Goal: Task Accomplishment & Management: Use online tool/utility

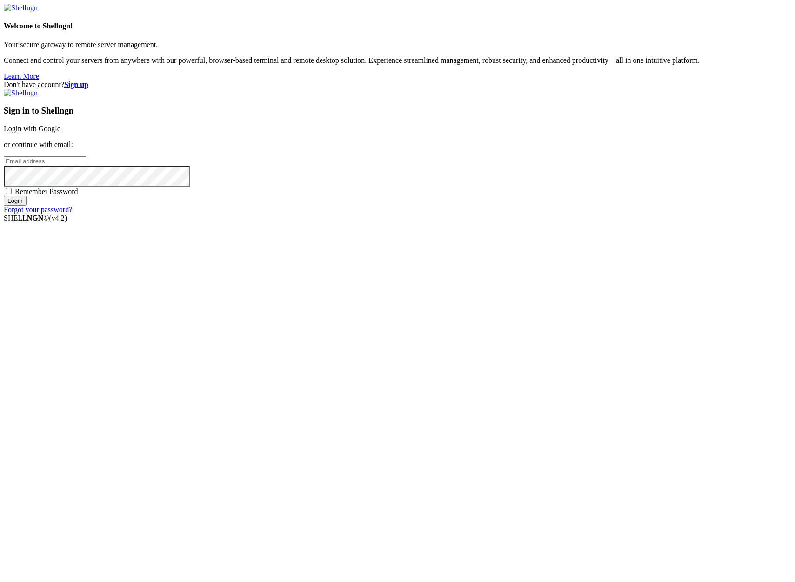
click at [86, 166] on input "email" at bounding box center [45, 161] width 82 height 10
type input "[PERSON_NAME][EMAIL_ADDRESS][DOMAIN_NAME]"
click at [4, 196] on input "Login" at bounding box center [15, 201] width 23 height 10
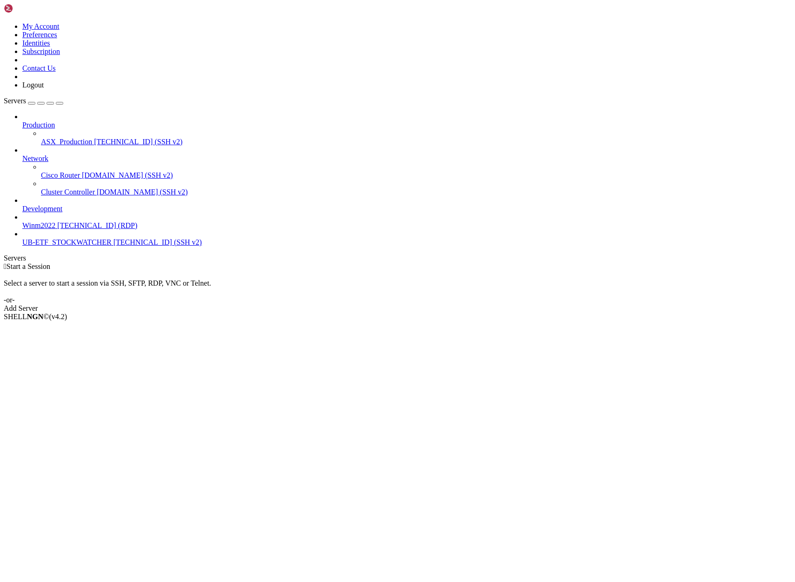
click at [94, 138] on span "[TECHNICAL_ID] (SSH v2)" at bounding box center [138, 142] width 88 height 8
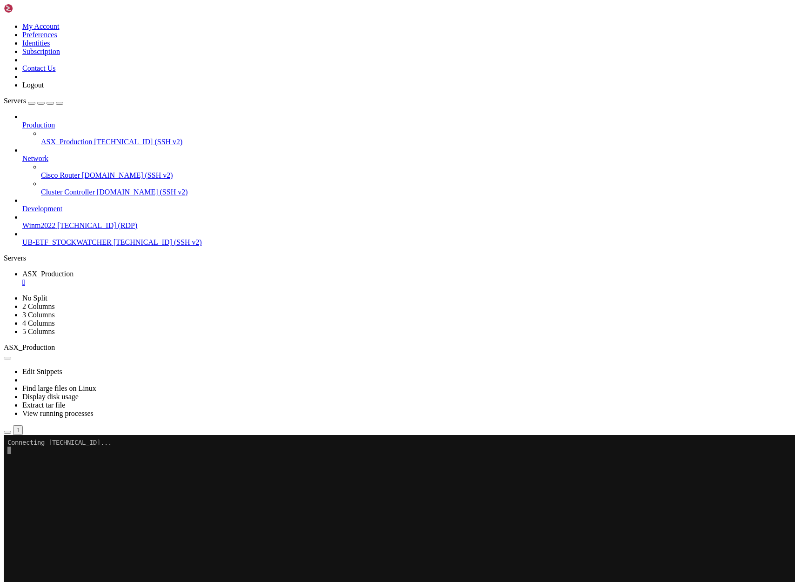
click at [7, 432] on icon "button" at bounding box center [7, 432] width 0 height 0
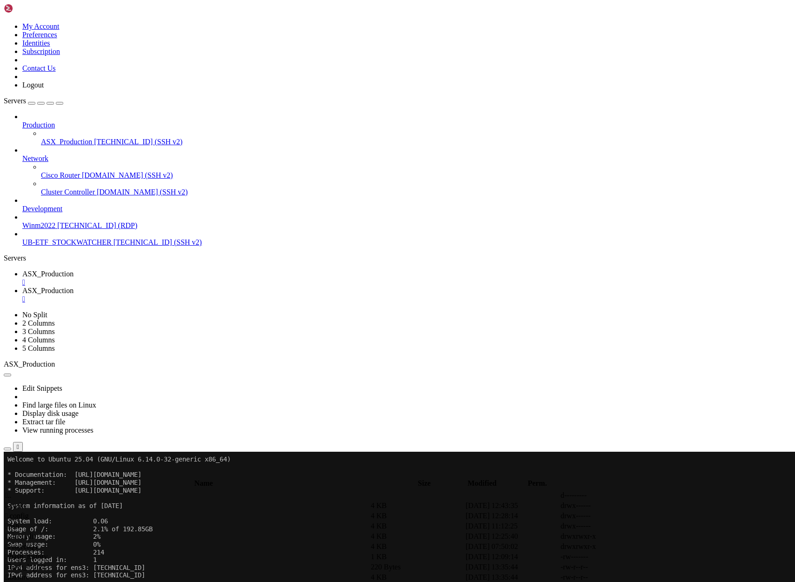
click at [39, 543] on span " ProjectQT" at bounding box center [22, 547] width 34 height 8
type input "/home/ubuntu/ProjectQT"
click at [74, 270] on span "ASX_Production" at bounding box center [47, 274] width 51 height 8
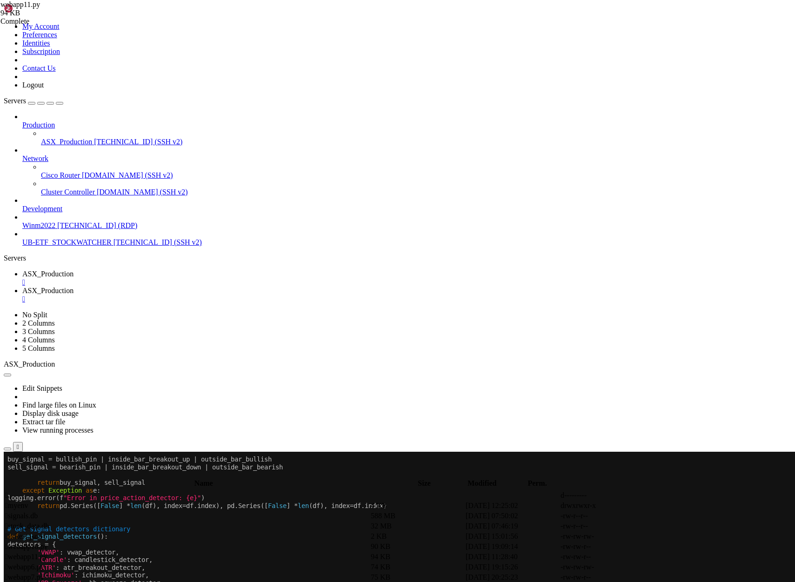
scroll to position [15, 0]
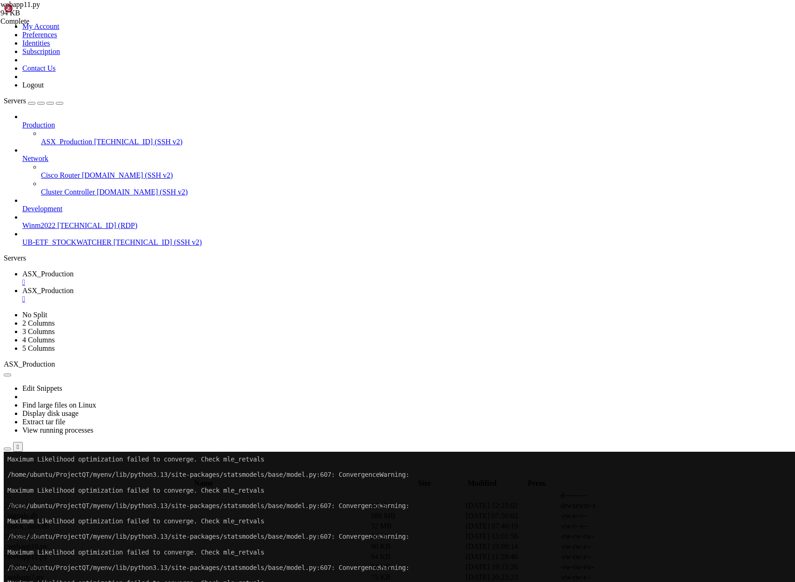
click at [74, 287] on span "ASX_Production" at bounding box center [47, 291] width 51 height 8
click at [268, 295] on div "" at bounding box center [406, 299] width 769 height 8
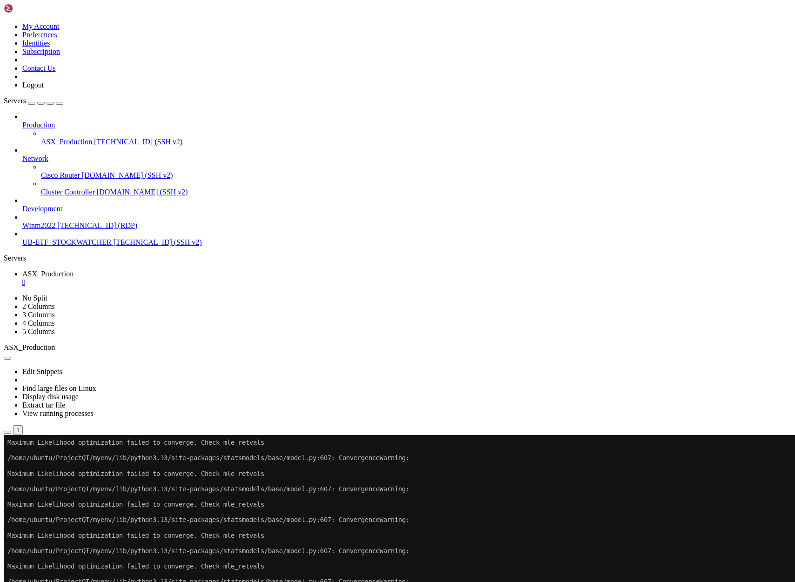
click at [114, 238] on span "[TECHNICAL_ID] (SSH v2)" at bounding box center [158, 242] width 88 height 8
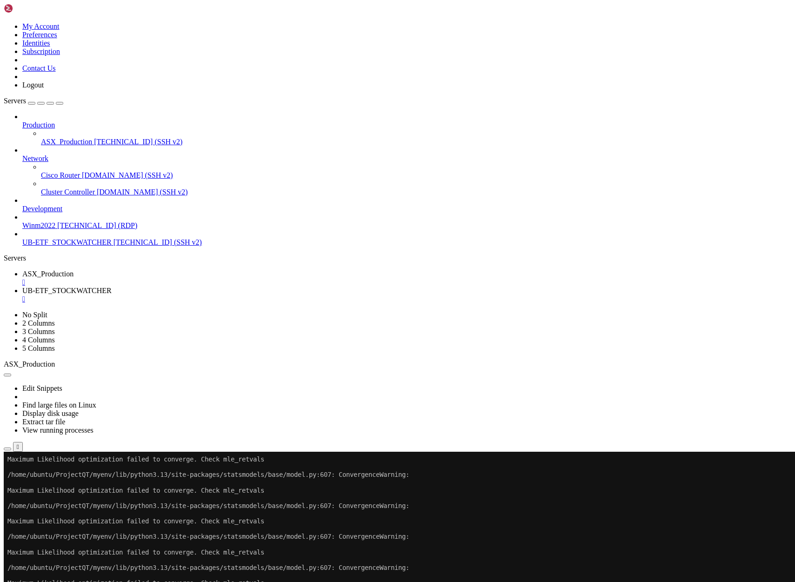
scroll to position [0, 0]
click at [276, 295] on div "" at bounding box center [406, 299] width 769 height 8
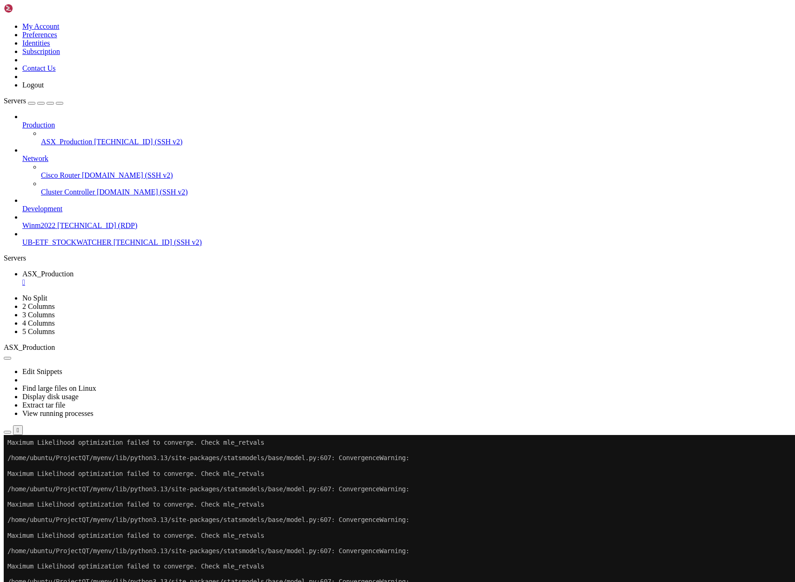
click at [94, 138] on span "[TECHNICAL_ID] (SSH v2)" at bounding box center [138, 142] width 88 height 8
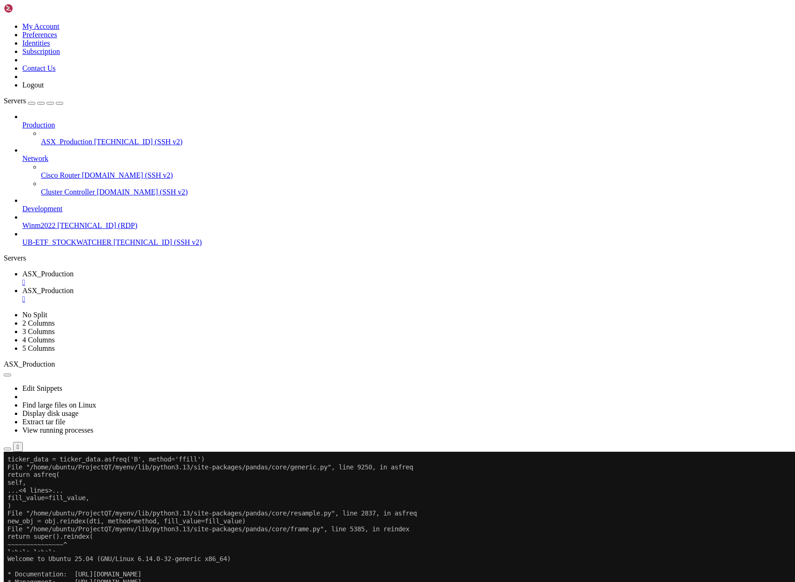
click at [74, 270] on span "ASX_Production" at bounding box center [47, 274] width 51 height 8
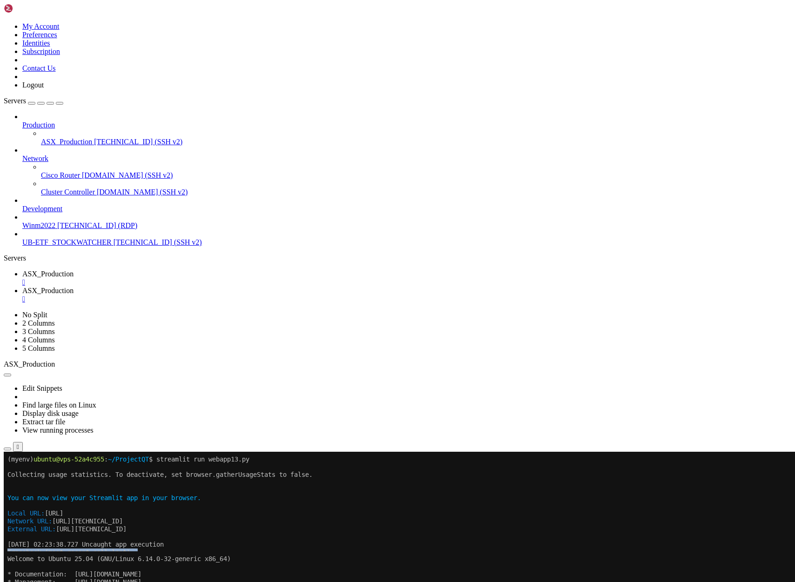
drag, startPoint x: 247, startPoint y: 650, endPoint x: 7, endPoint y: 548, distance: 260.8
copy div "Traceback (most recent call last): File "/home/ubuntu/ProjectQT/myenv/lib/pytho…"
click at [242, 287] on link "ASX_Production " at bounding box center [406, 295] width 769 height 17
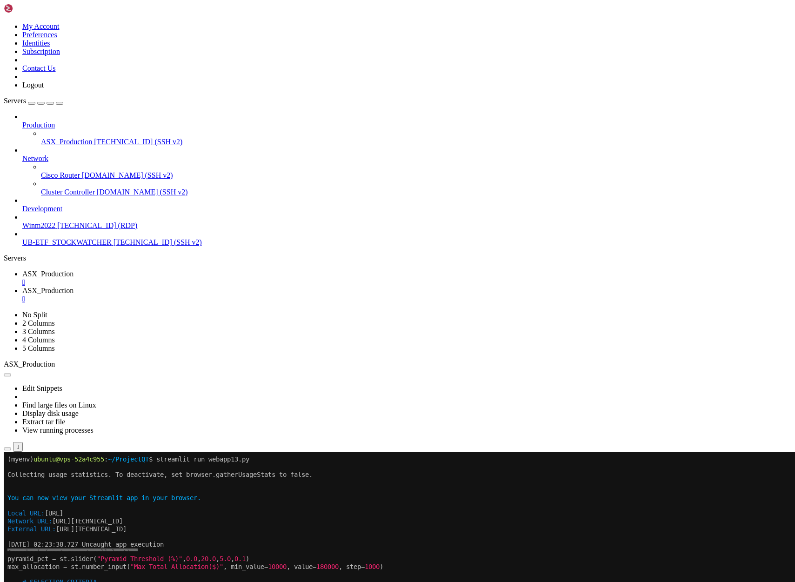
click at [74, 270] on span "ASX_Production" at bounding box center [47, 274] width 51 height 8
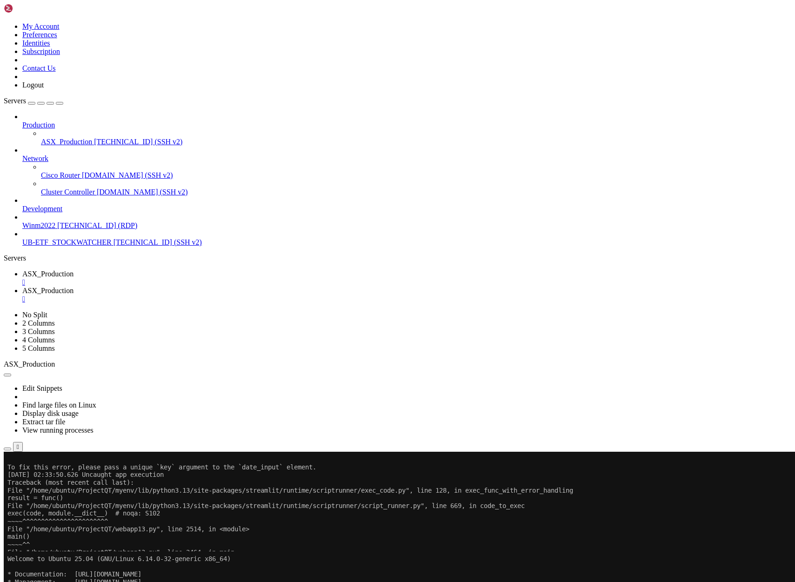
click at [74, 287] on span "ASX_Production" at bounding box center [47, 291] width 51 height 8
drag, startPoint x: 496, startPoint y: 871, endPoint x: 501, endPoint y: 867, distance: 6.1
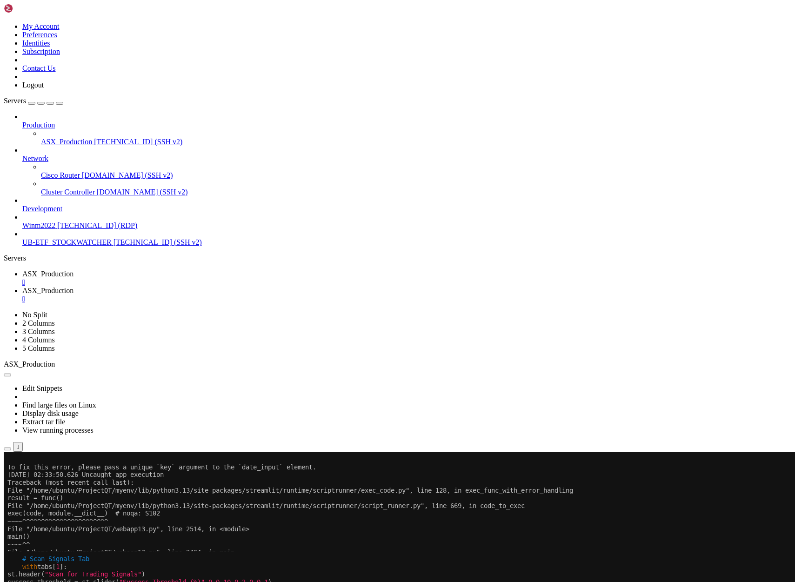
scroll to position [39, 0]
click at [74, 270] on span "ASX_Production" at bounding box center [47, 274] width 51 height 8
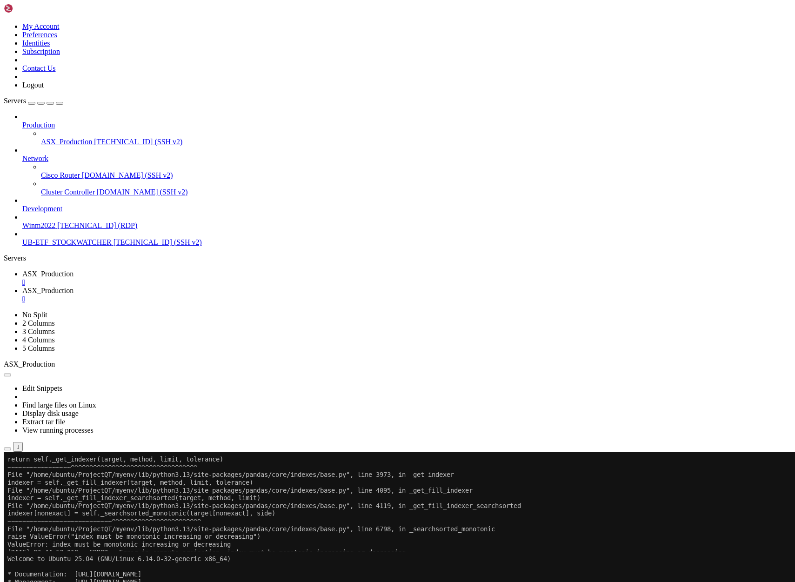
drag, startPoint x: 250, startPoint y: 955, endPoint x: 174, endPoint y: 814, distance: 160.7
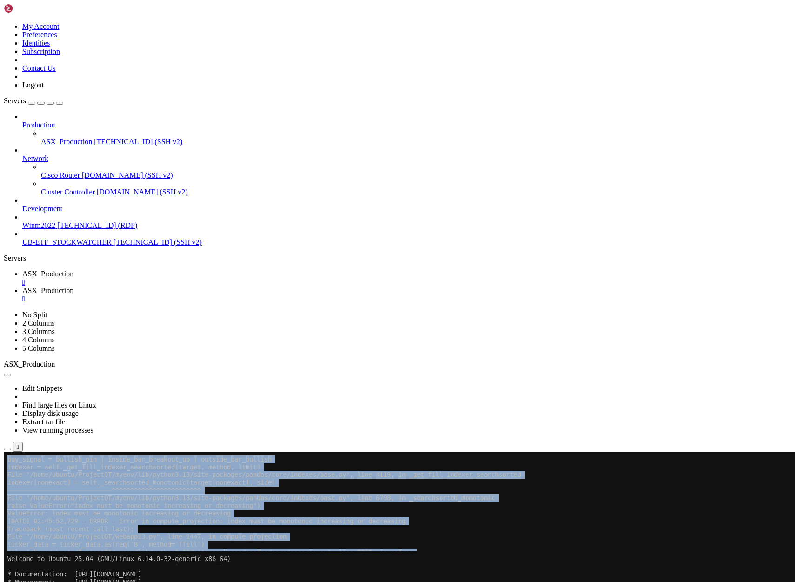
scroll to position [0, 0]
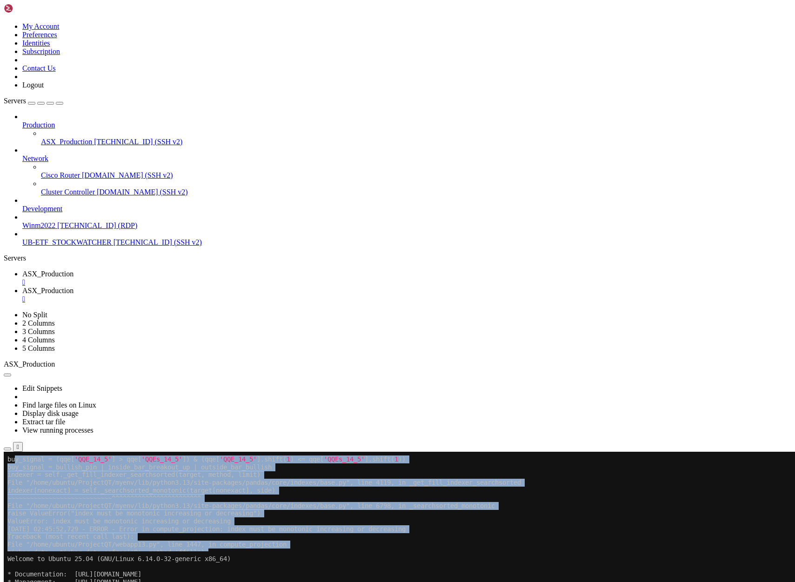
drag, startPoint x: 432, startPoint y: 951, endPoint x: 15, endPoint y: 462, distance: 642.3
click at [74, 287] on span "ASX_Production" at bounding box center [47, 291] width 51 height 8
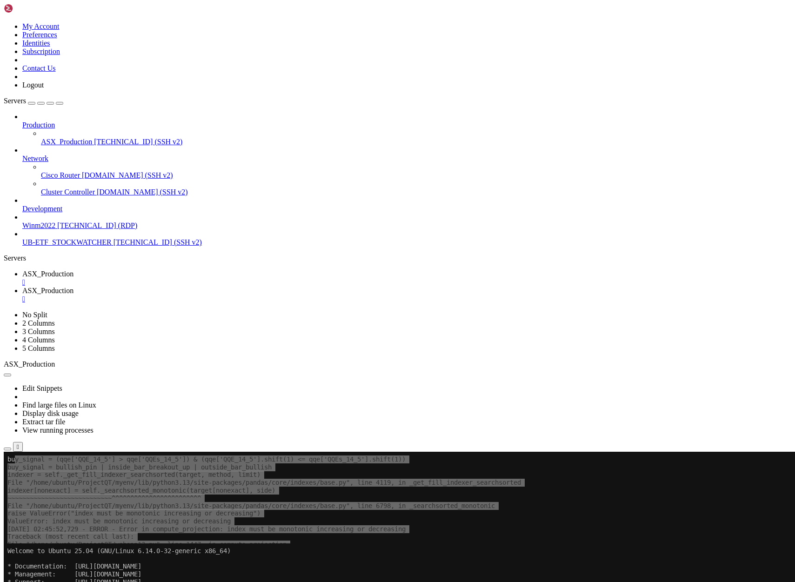
scroll to position [47, 0]
click at [74, 270] on span "ASX_Production" at bounding box center [47, 274] width 51 height 8
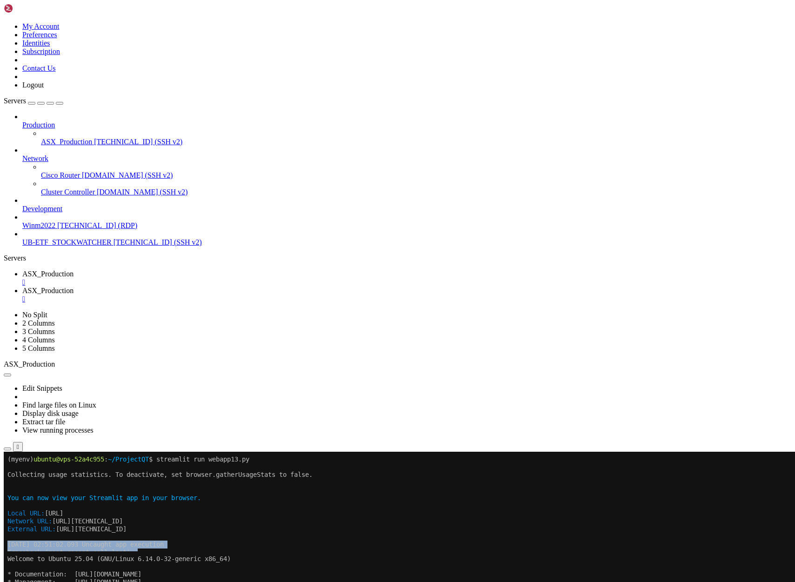
drag, startPoint x: 9, startPoint y: 545, endPoint x: 259, endPoint y: 759, distance: 329.7
click at [74, 287] on span "ASX_Production" at bounding box center [47, 291] width 51 height 8
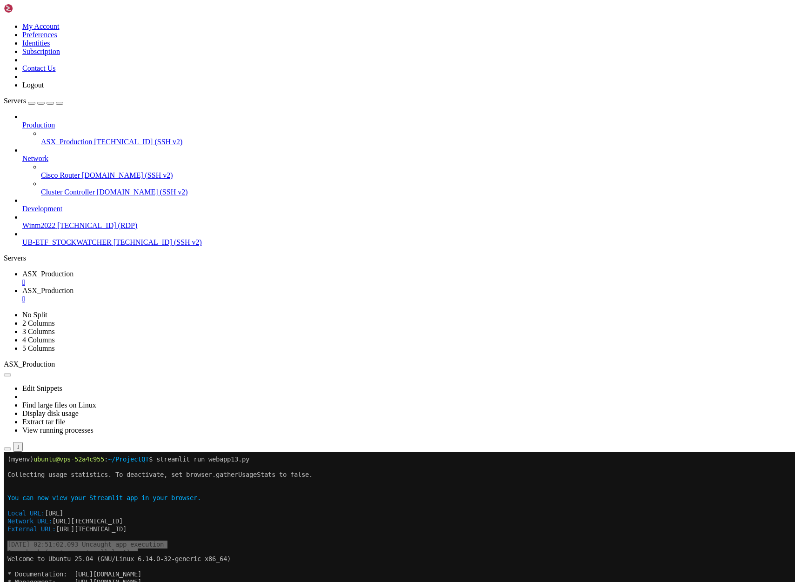
scroll to position [62, 0]
click at [74, 270] on span "ASX_Production" at bounding box center [47, 274] width 51 height 8
click at [74, 287] on span "ASX_Production" at bounding box center [47, 291] width 51 height 8
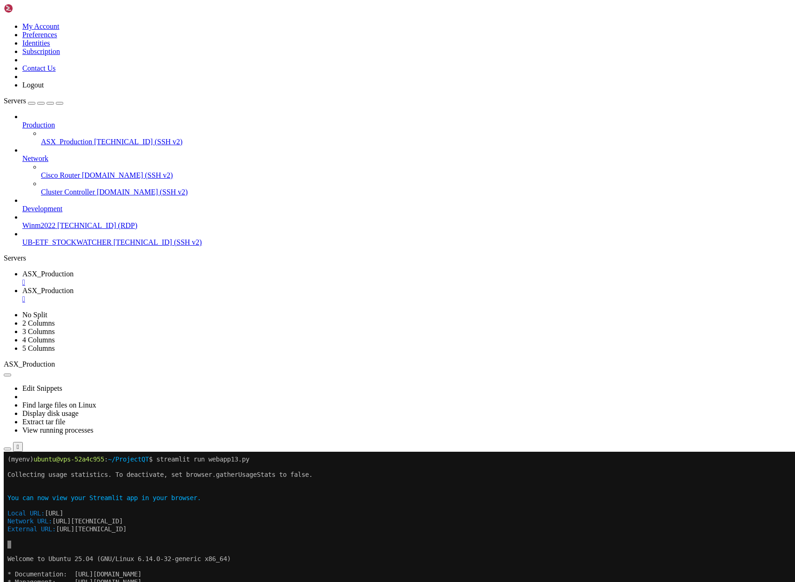
scroll to position [70, 0]
click at [74, 270] on span "ASX_Production" at bounding box center [47, 274] width 51 height 8
click at [74, 287] on span "ASX_Production" at bounding box center [47, 291] width 51 height 8
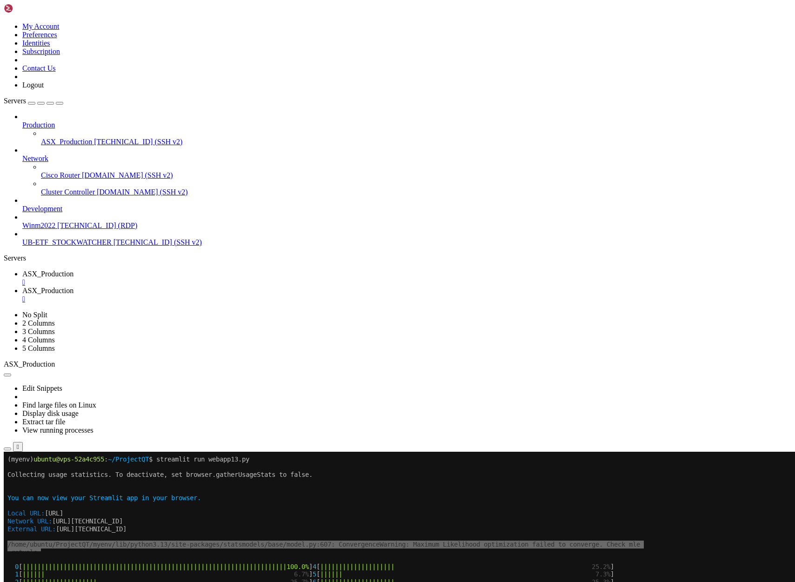
click at [74, 270] on span "ASX_Production" at bounding box center [47, 274] width 51 height 8
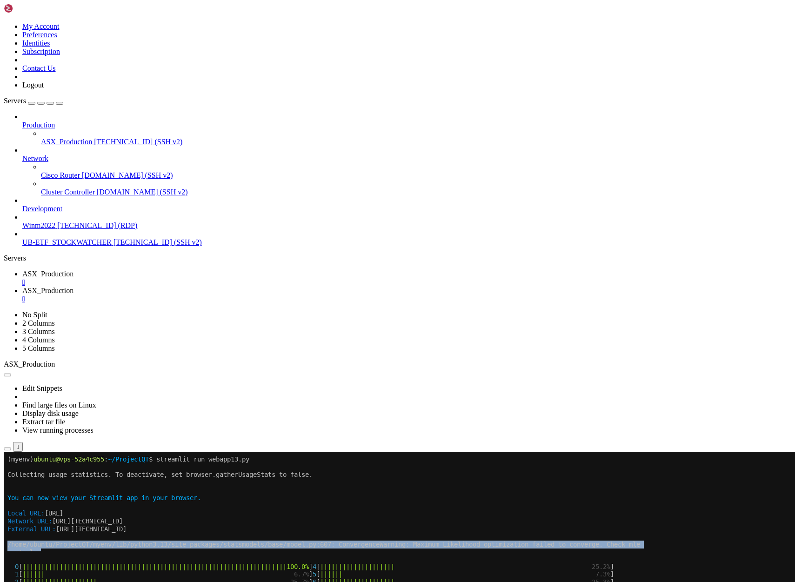
click at [74, 270] on span "ASX_Production" at bounding box center [47, 274] width 51 height 8
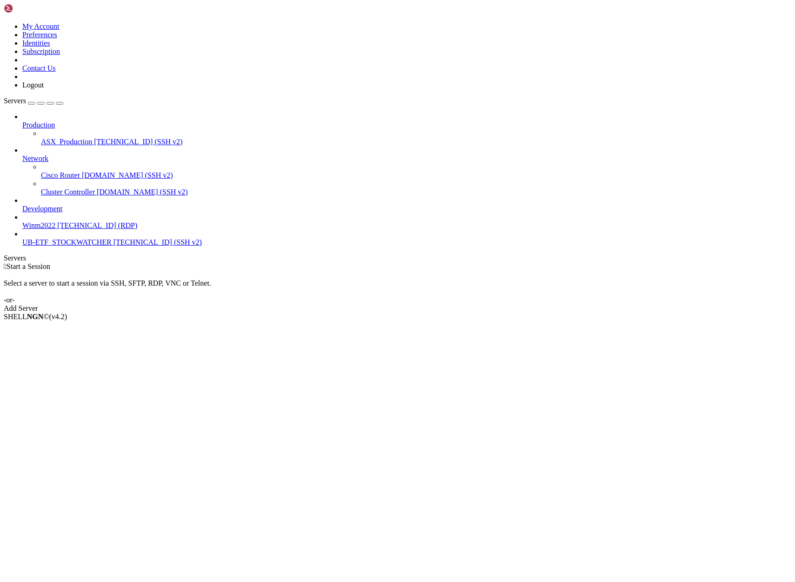
click at [67, 138] on link "ASX_Production [TECHNICAL_ID] (SSH v2)" at bounding box center [416, 142] width 751 height 8
click at [67, 138] on link "ASX_Production 51.222.155.198 (SSH v2)" at bounding box center [416, 142] width 751 height 8
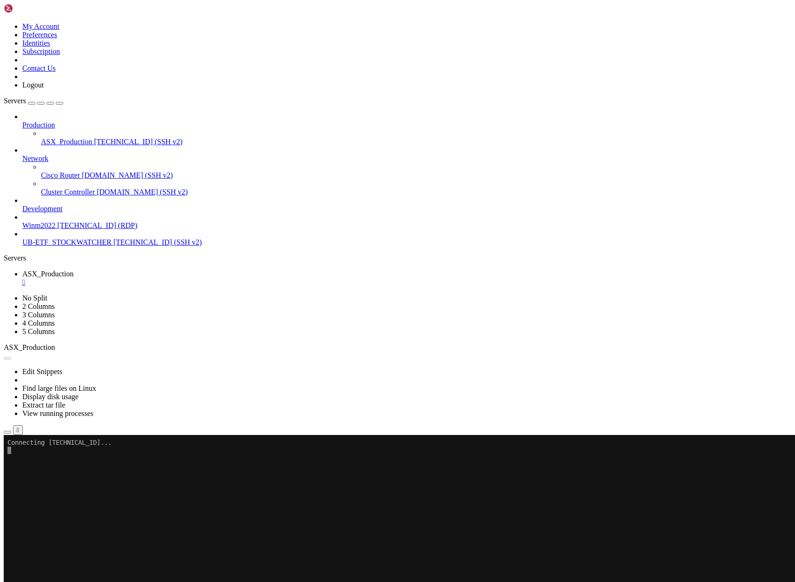
click at [42, 510] on span "Delete" at bounding box center [32, 514] width 20 height 8
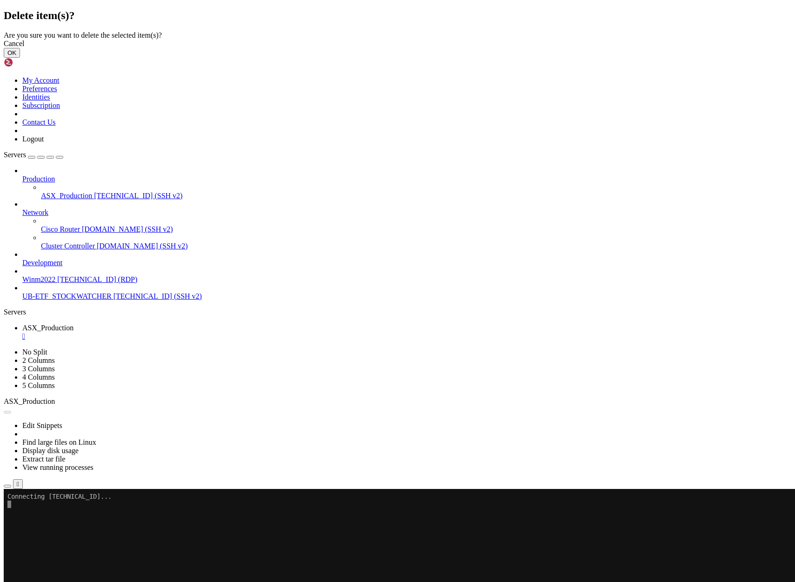
click at [20, 58] on button "OK" at bounding box center [12, 53] width 16 height 10
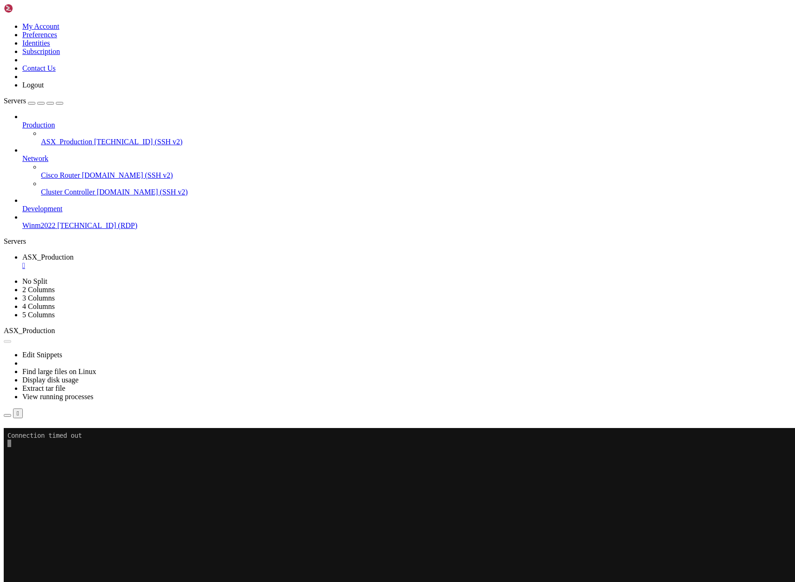
click at [41, 436] on button "Reconnect" at bounding box center [22, 441] width 37 height 10
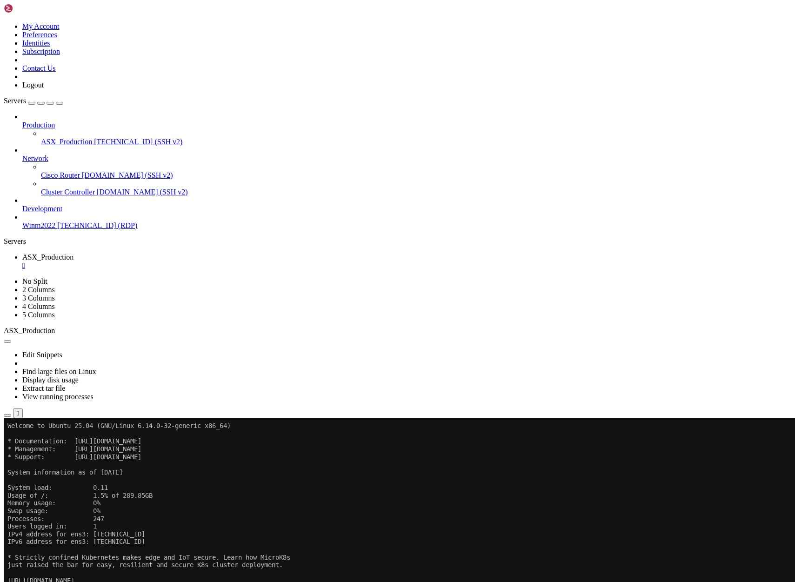
click at [94, 138] on span "[TECHNICAL_ID] (SSH v2)" at bounding box center [138, 142] width 88 height 8
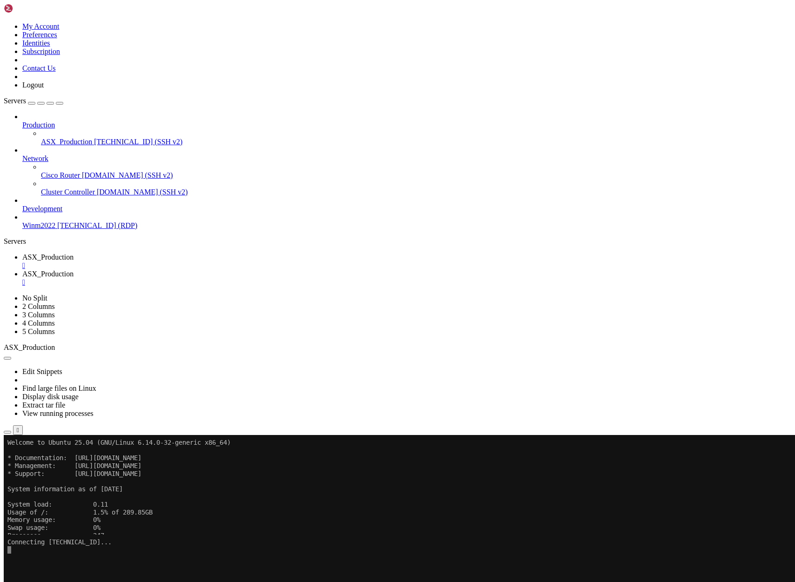
click at [74, 253] on span "ASX_Production" at bounding box center [47, 257] width 51 height 8
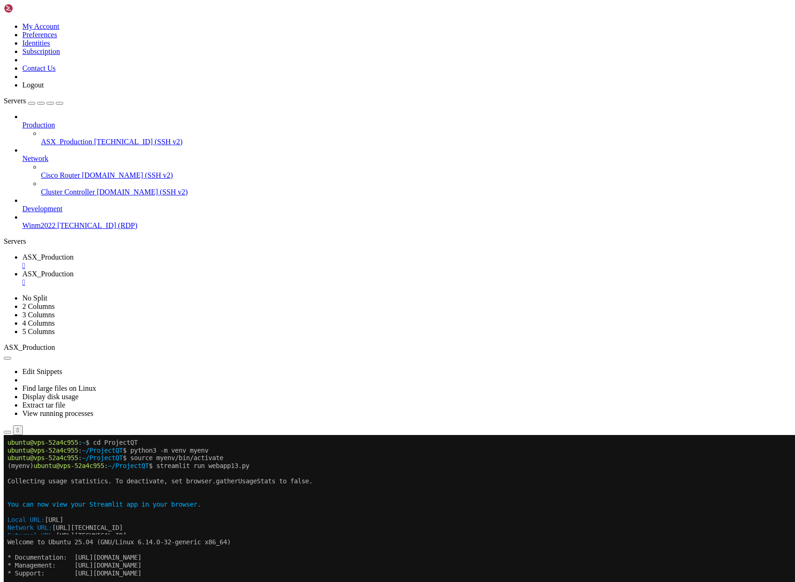
click at [74, 270] on span "ASX_Production" at bounding box center [47, 274] width 51 height 8
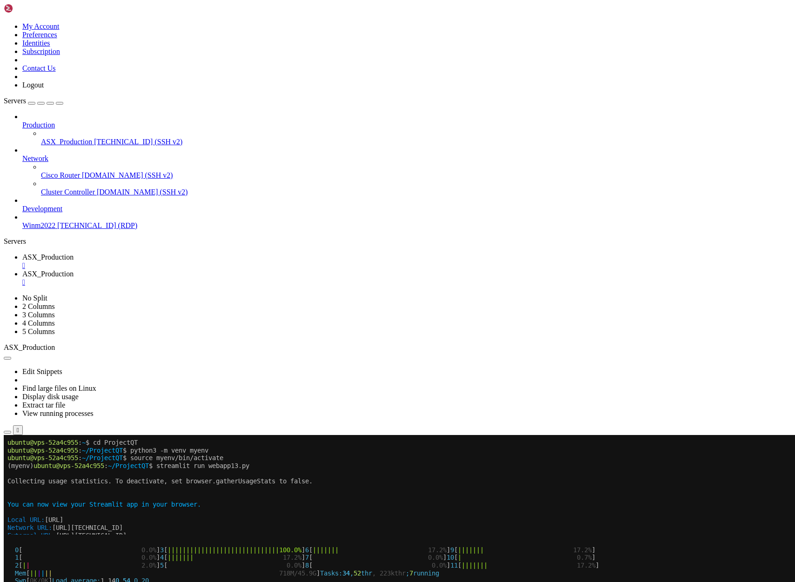
click at [74, 253] on span "ASX_Production" at bounding box center [47, 257] width 51 height 8
click at [74, 270] on span "ASX_Production" at bounding box center [47, 274] width 51 height 8
